Goal: Register for event/course

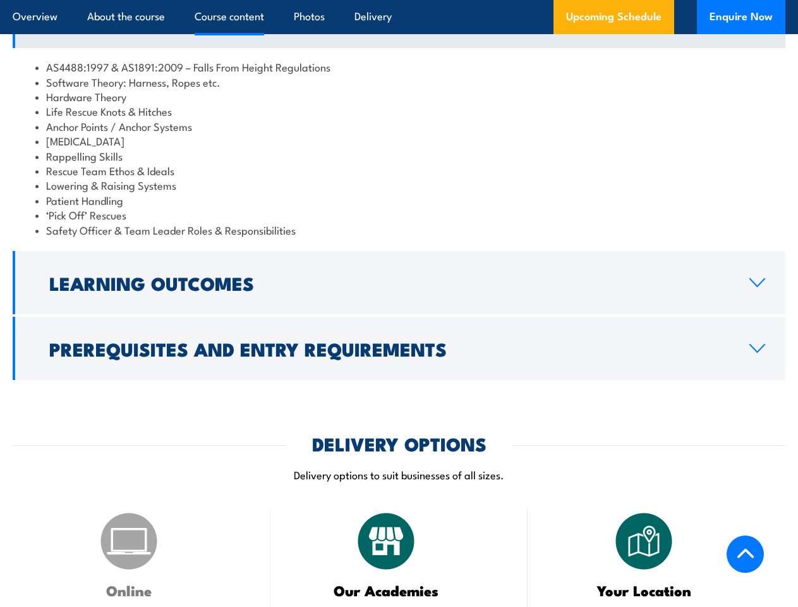
click at [399, 0] on article "Overview About the course Course content Photos Delivery Upcoming Schedule Enqu…" at bounding box center [399, 17] width 773 height 34
click at [399, 291] on h2 "Learning Outcomes" at bounding box center [389, 282] width 680 height 16
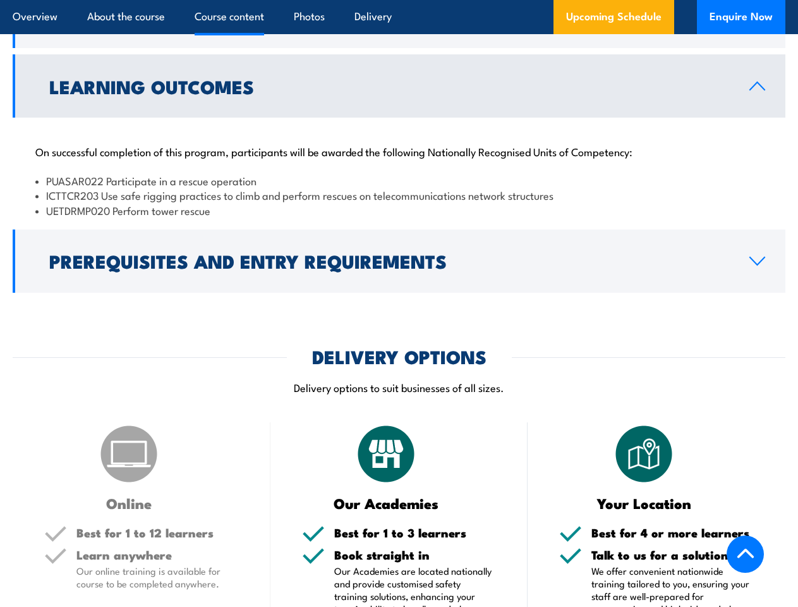
click at [399, 363] on div "COURSES > Height Safety & Rescue Training Perform tower rescue refresher (Elect…" at bounding box center [399, 504] width 798 height 3218
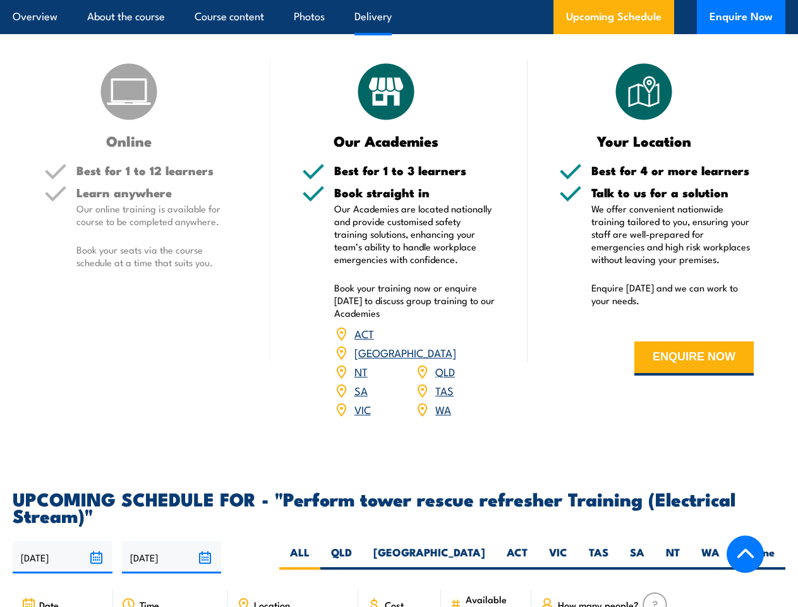
click at [399, 0] on article "Overview About the course Course content Photos Delivery Upcoming Schedule Enqu…" at bounding box center [399, 17] width 773 height 34
click at [63, 553] on input "[DATE]" at bounding box center [63, 557] width 100 height 32
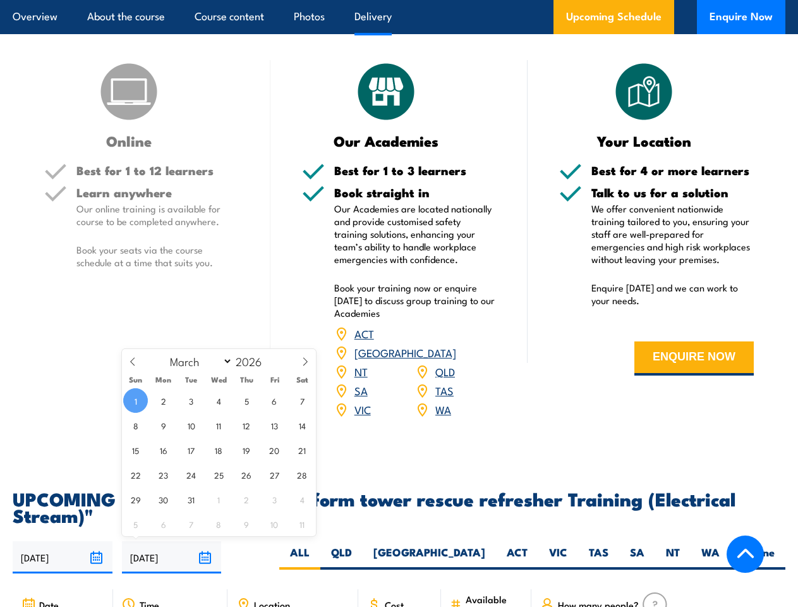
click at [172, 553] on input "[DATE]" at bounding box center [172, 557] width 100 height 32
